Goal: Navigation & Orientation: Find specific page/section

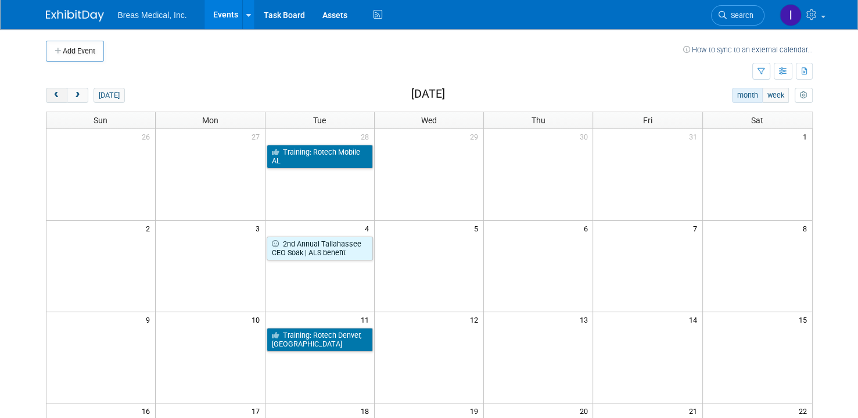
click at [60, 99] on button "prev" at bounding box center [56, 95] width 21 height 15
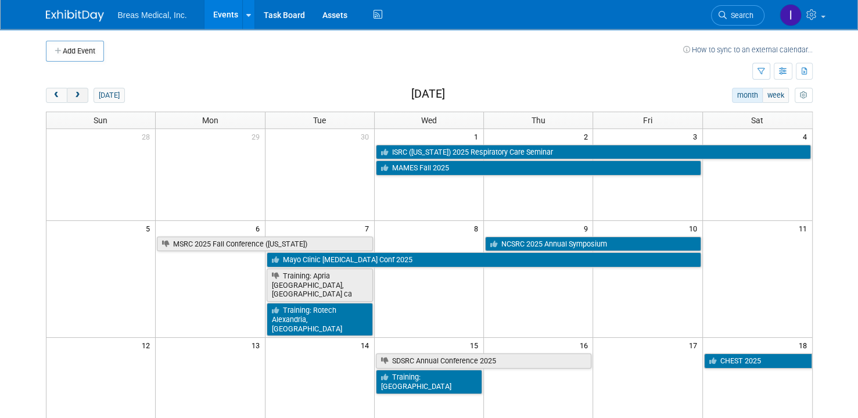
click at [81, 95] on span "next" at bounding box center [77, 96] width 9 height 8
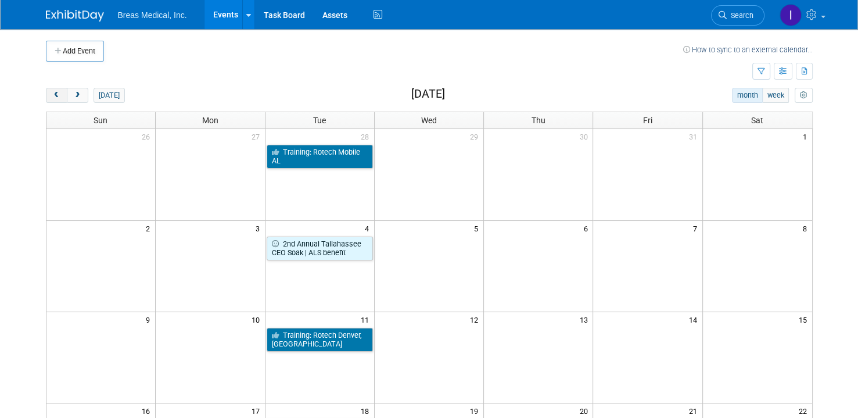
click at [52, 95] on span "prev" at bounding box center [56, 96] width 9 height 8
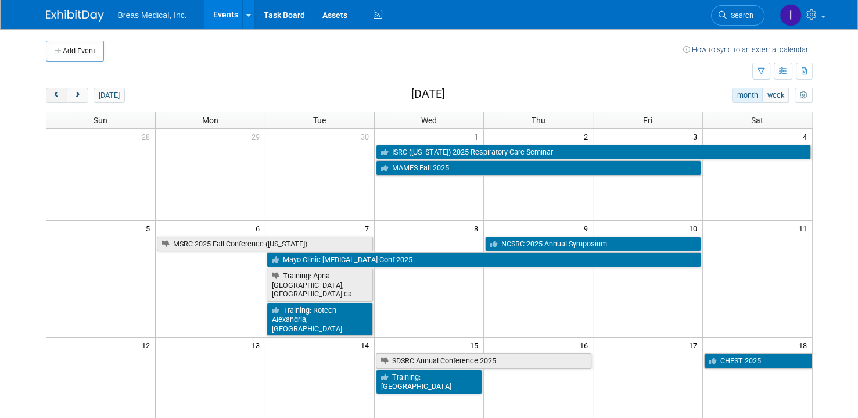
click at [50, 96] on button "prev" at bounding box center [56, 95] width 21 height 15
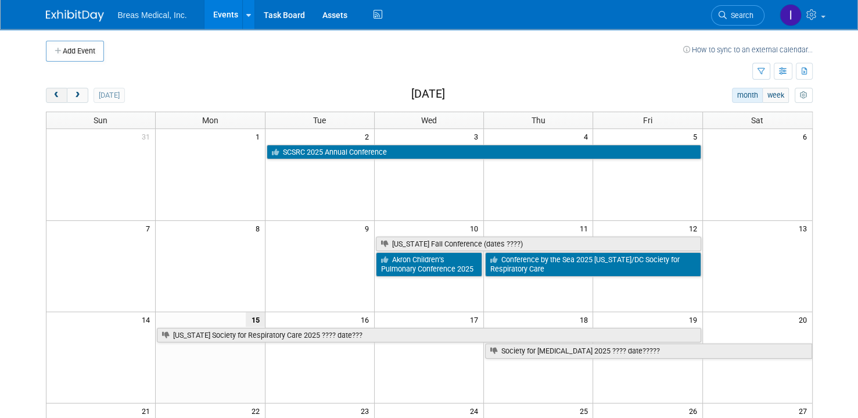
click at [57, 99] on button "prev" at bounding box center [56, 95] width 21 height 15
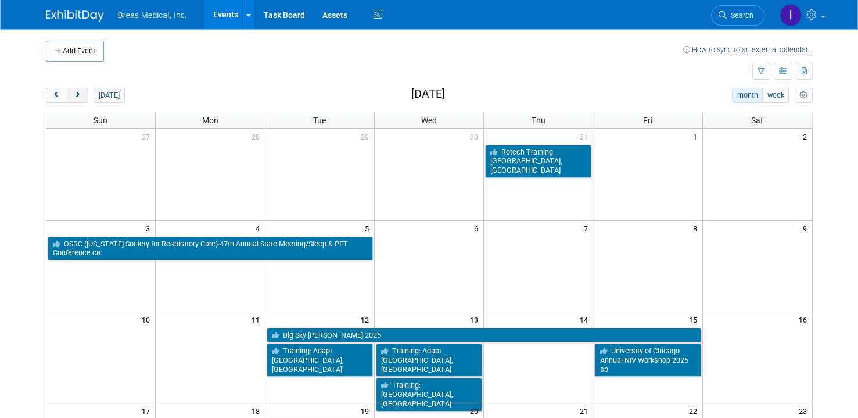
click at [81, 95] on span "next" at bounding box center [77, 96] width 9 height 8
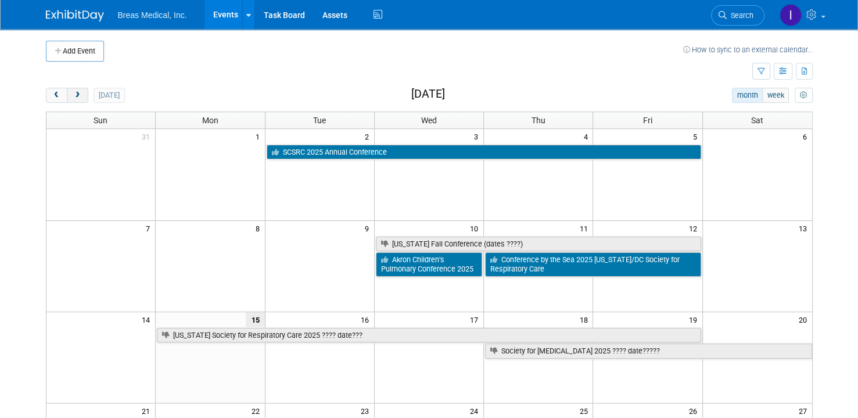
click at [80, 95] on span "next" at bounding box center [77, 96] width 9 height 8
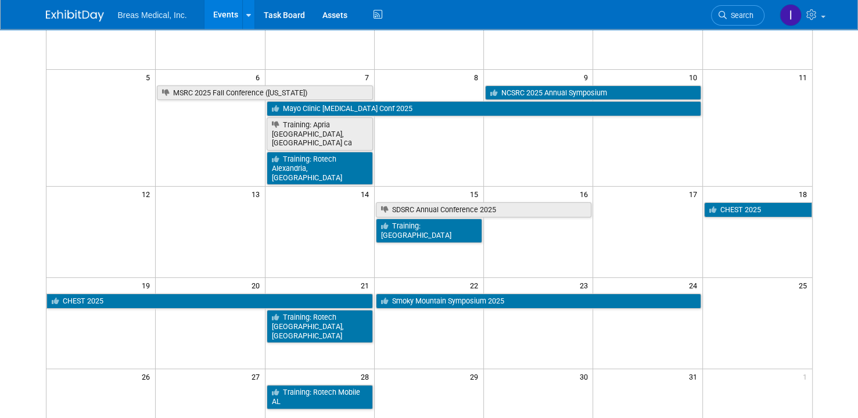
scroll to position [116, 0]
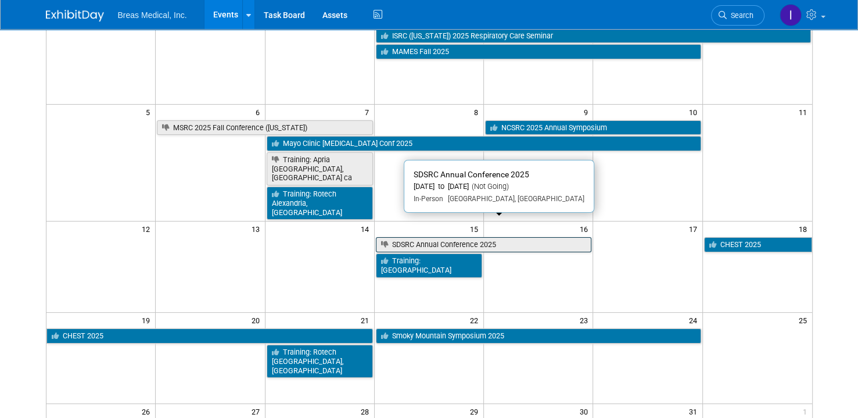
click at [512, 237] on link "SDSRC Annual Conference 2025" at bounding box center [484, 244] width 216 height 15
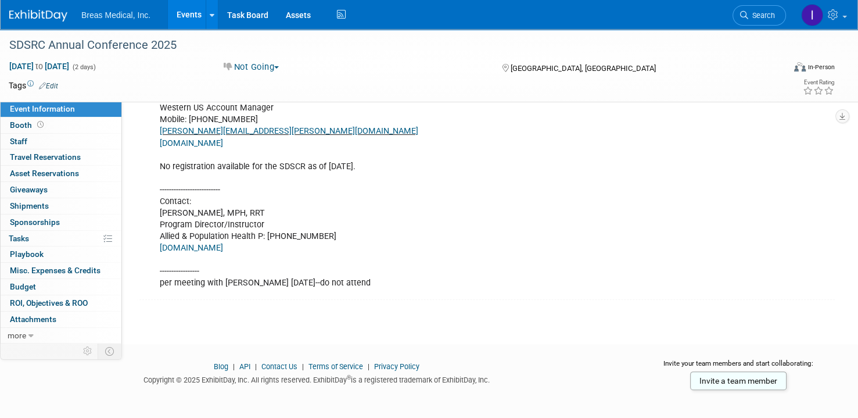
scroll to position [295, 0]
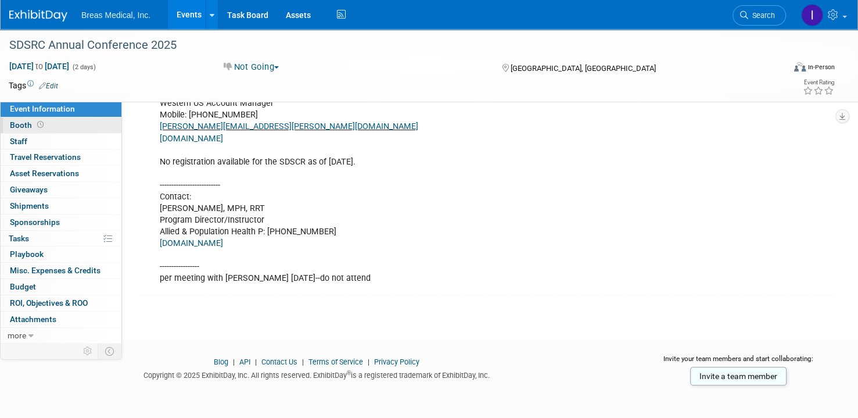
click at [9, 127] on link "Booth" at bounding box center [61, 125] width 121 height 16
